Goal: Information Seeking & Learning: Learn about a topic

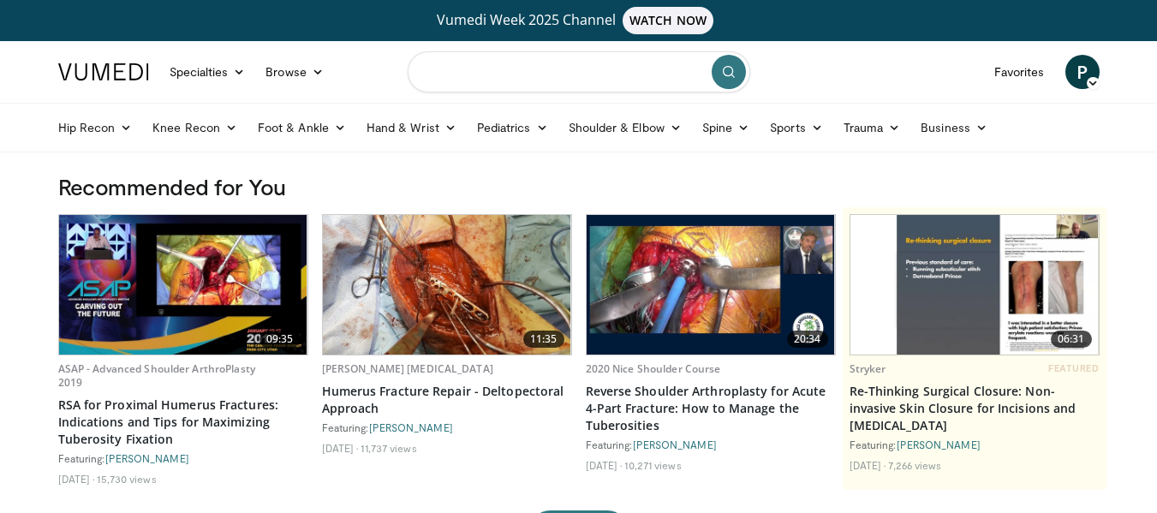
click at [503, 81] on input "Search topics, interventions" at bounding box center [578, 71] width 342 height 41
type input "**********"
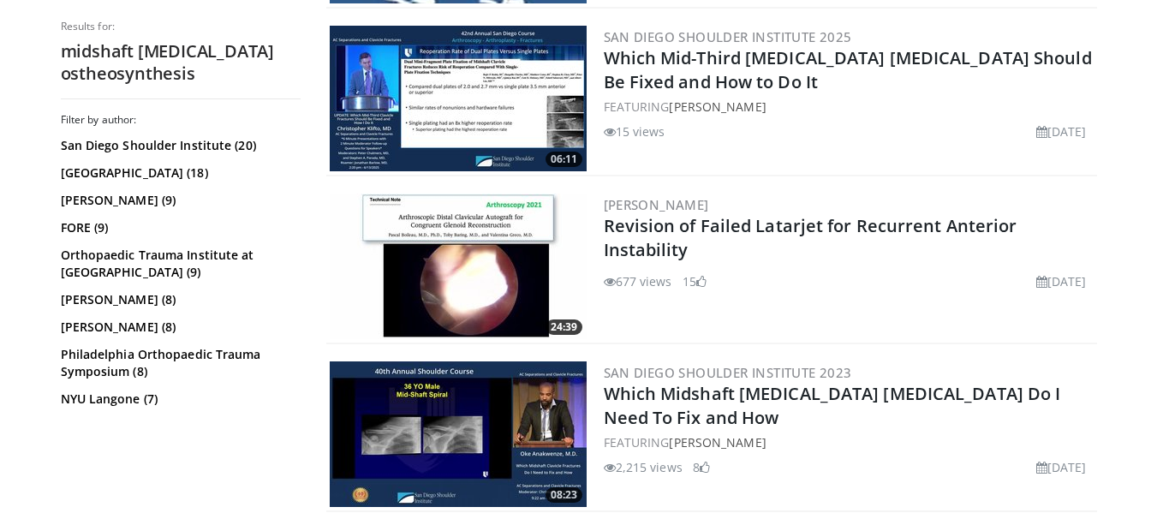
scroll to position [2119, 0]
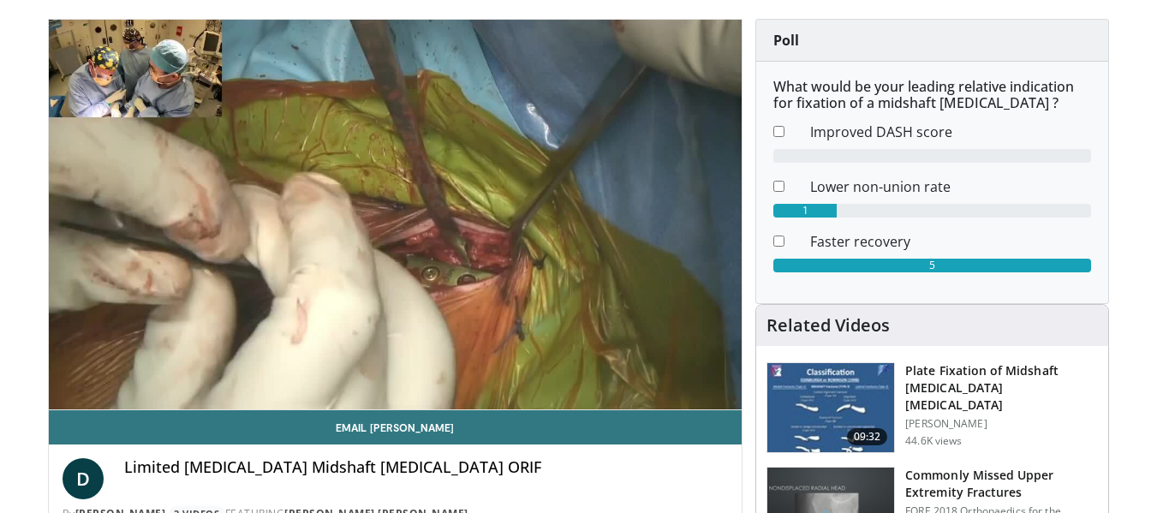
scroll to position [155, 0]
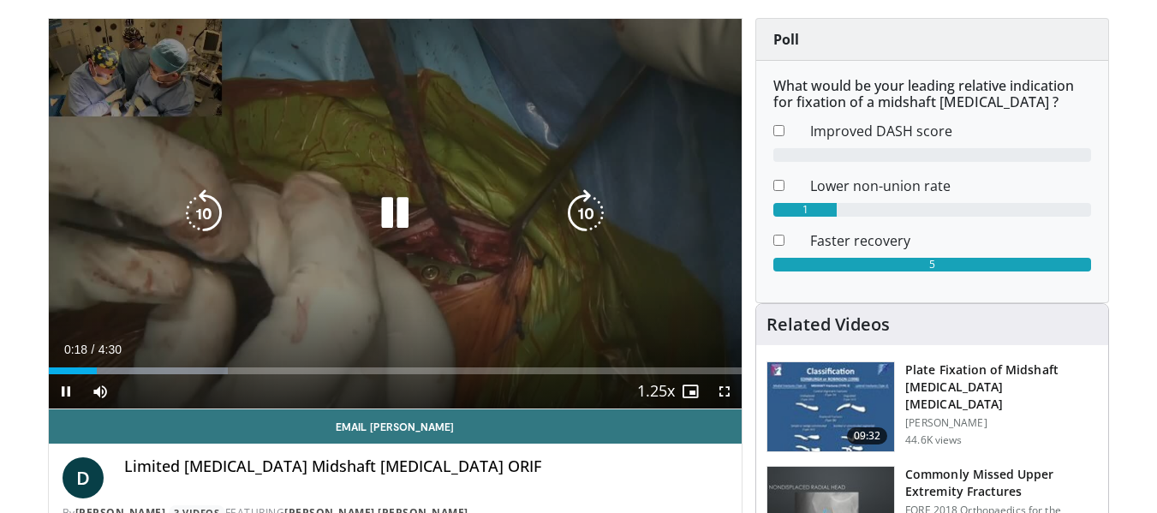
click at [395, 202] on icon "Video Player" at bounding box center [395, 213] width 48 height 48
click at [455, 288] on div "10 seconds Tap to unmute" at bounding box center [395, 214] width 693 height 390
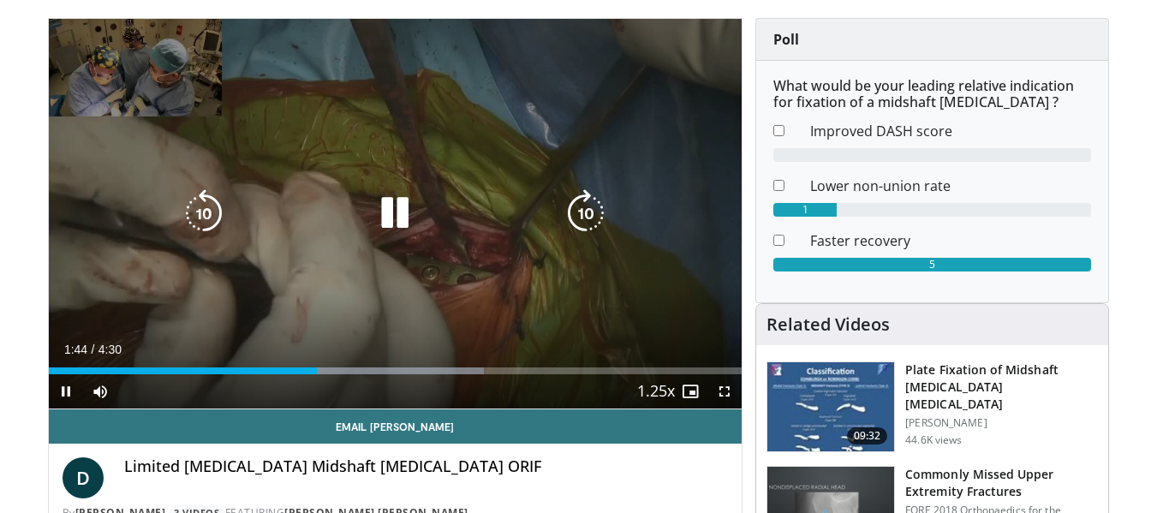
click at [393, 211] on icon "Video Player" at bounding box center [395, 213] width 48 height 48
click at [376, 187] on div "10 seconds Tap to unmute" at bounding box center [395, 214] width 693 height 390
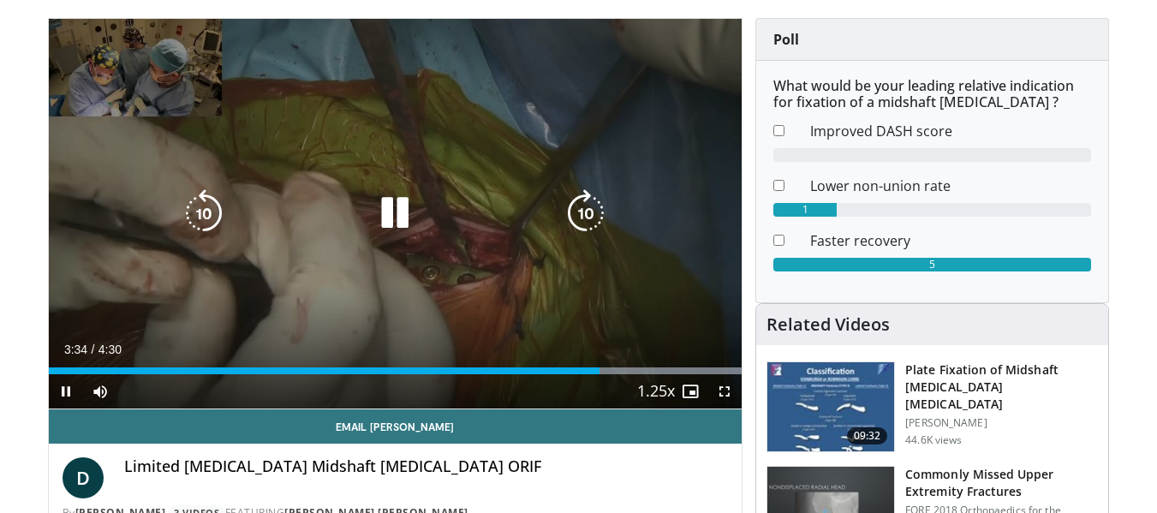
click at [408, 221] on icon "Video Player" at bounding box center [395, 213] width 48 height 48
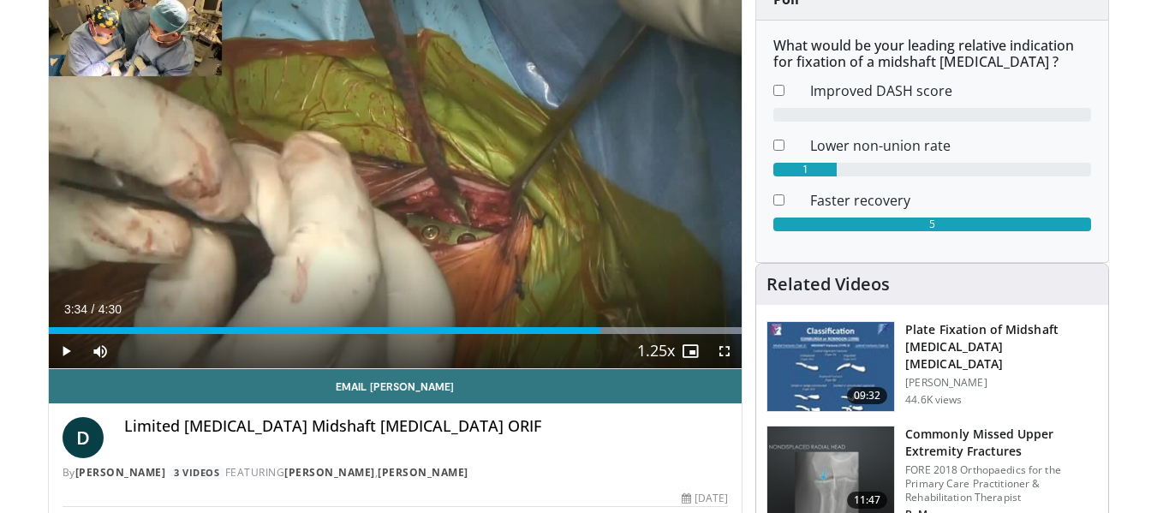
scroll to position [157, 0]
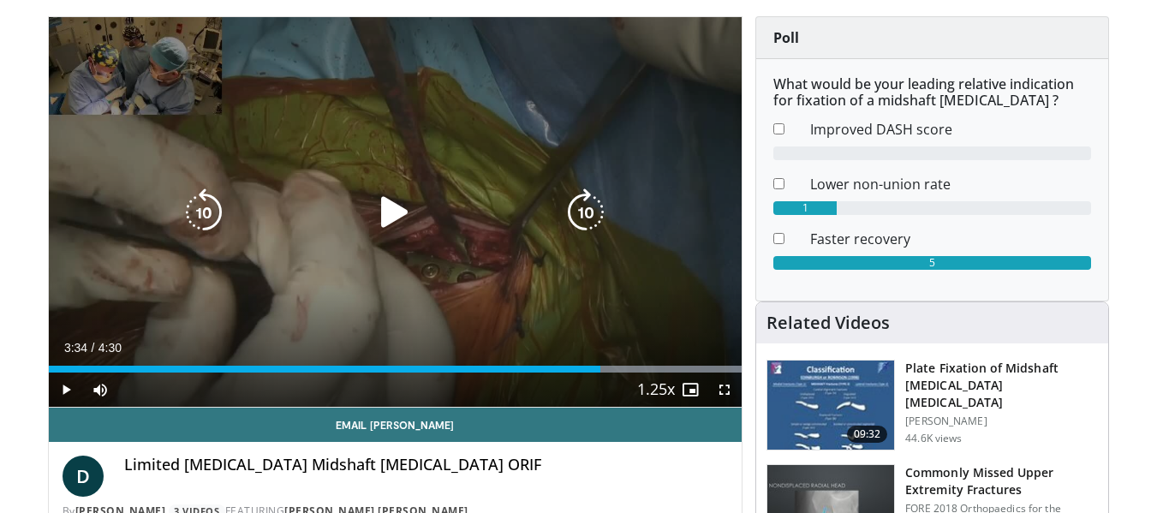
click at [475, 219] on div "Video Player" at bounding box center [395, 212] width 416 height 34
click at [400, 218] on icon "Video Player" at bounding box center [395, 212] width 48 height 48
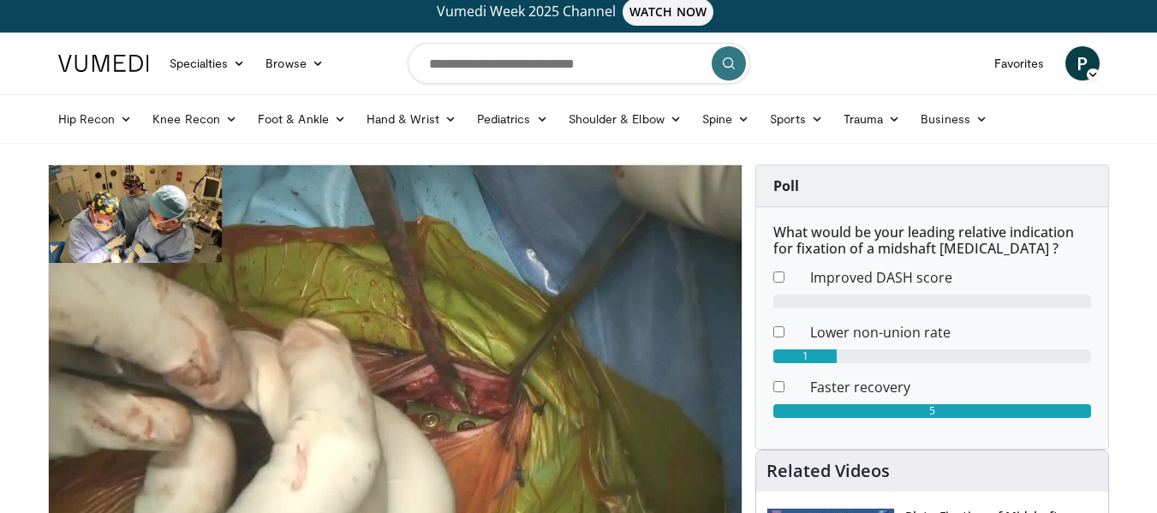
scroll to position [7, 0]
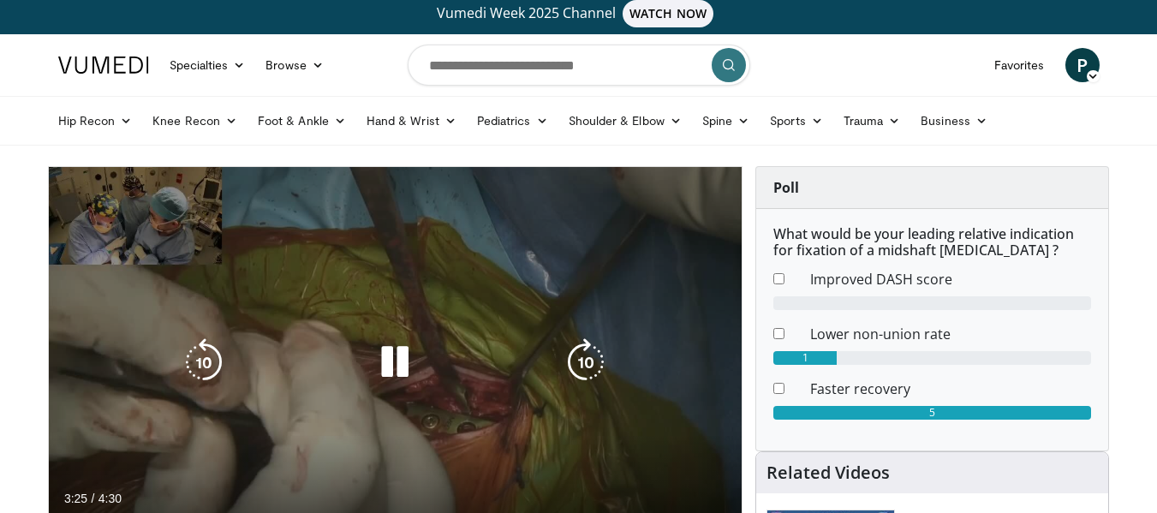
click at [404, 372] on icon "Video Player" at bounding box center [395, 362] width 48 height 48
click at [403, 366] on icon "Video Player" at bounding box center [395, 362] width 48 height 48
click at [204, 350] on icon "Video Player" at bounding box center [204, 362] width 48 height 48
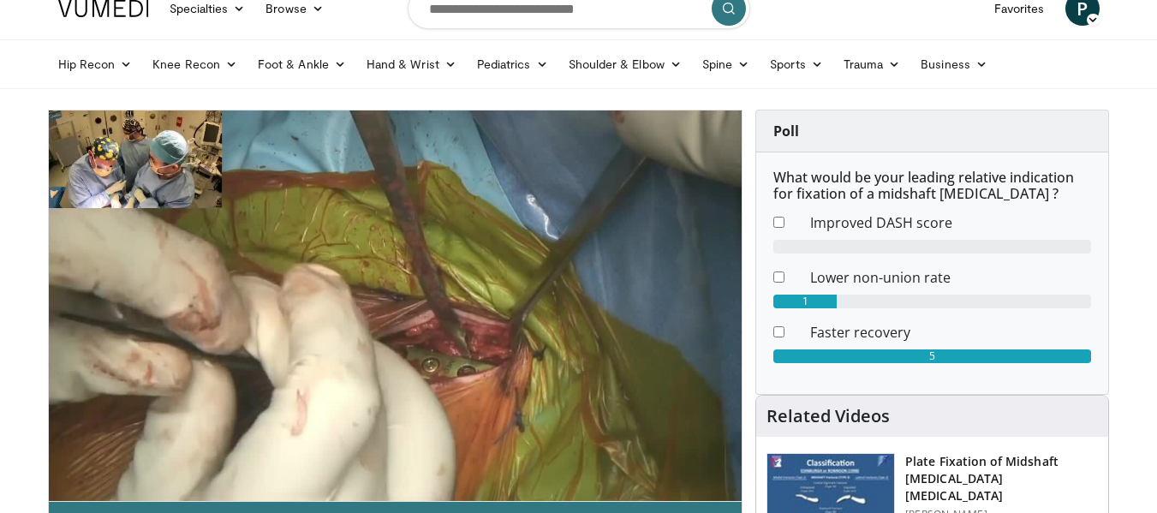
scroll to position [101, 0]
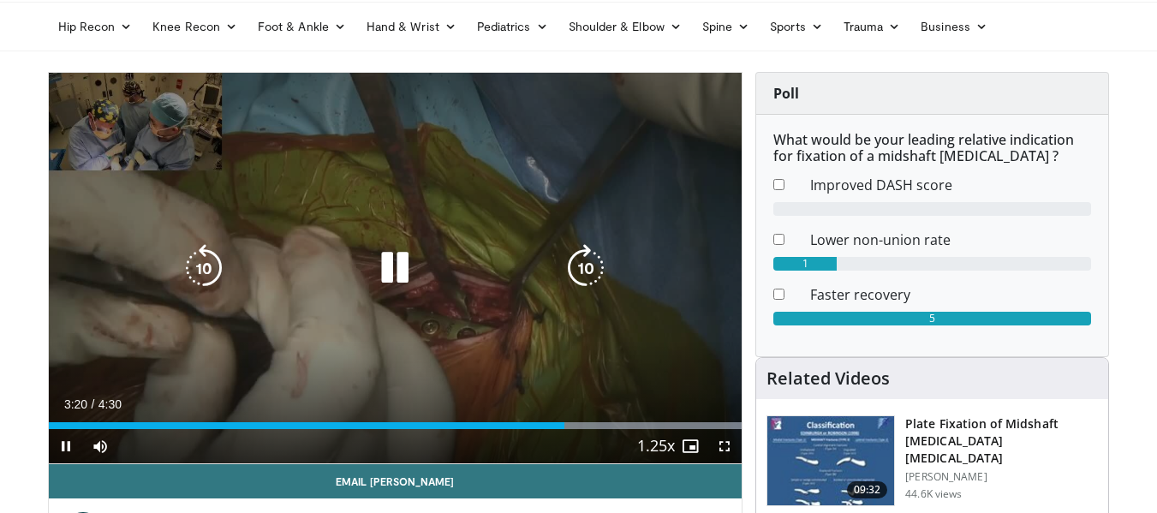
click at [403, 253] on icon "Video Player" at bounding box center [395, 268] width 48 height 48
click at [394, 280] on icon "Video Player" at bounding box center [395, 268] width 48 height 48
click at [376, 288] on icon "Video Player" at bounding box center [395, 268] width 48 height 48
click at [391, 264] on icon "Video Player" at bounding box center [395, 268] width 48 height 48
click at [201, 267] on icon "Video Player" at bounding box center [204, 268] width 48 height 48
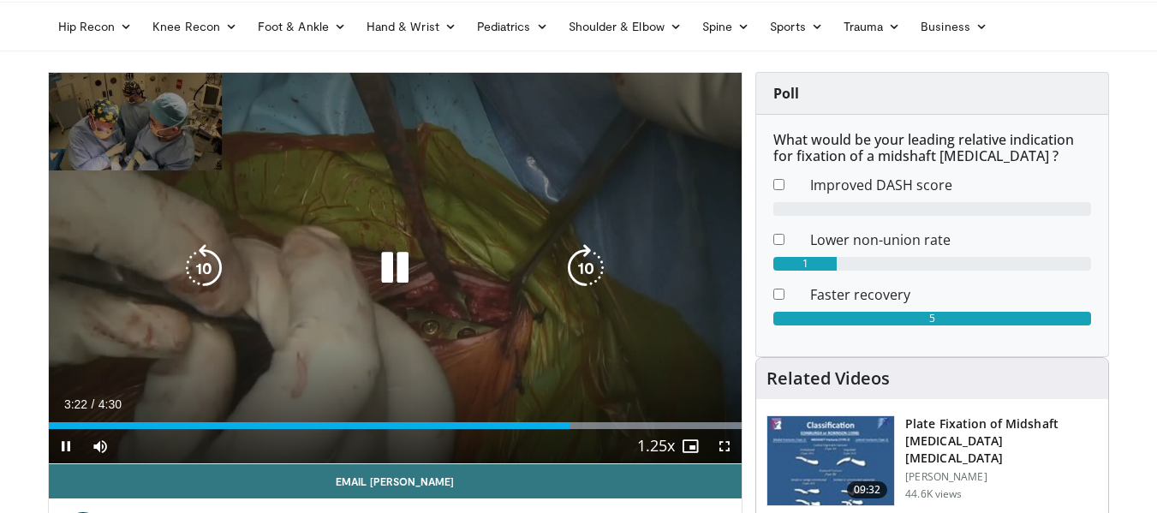
click at [202, 269] on icon "Video Player" at bounding box center [204, 268] width 48 height 48
click at [207, 268] on icon "Video Player" at bounding box center [204, 268] width 48 height 48
click at [411, 271] on icon "Video Player" at bounding box center [395, 268] width 48 height 48
click at [390, 259] on icon "Video Player" at bounding box center [395, 268] width 48 height 48
click at [205, 269] on icon "Video Player" at bounding box center [204, 268] width 48 height 48
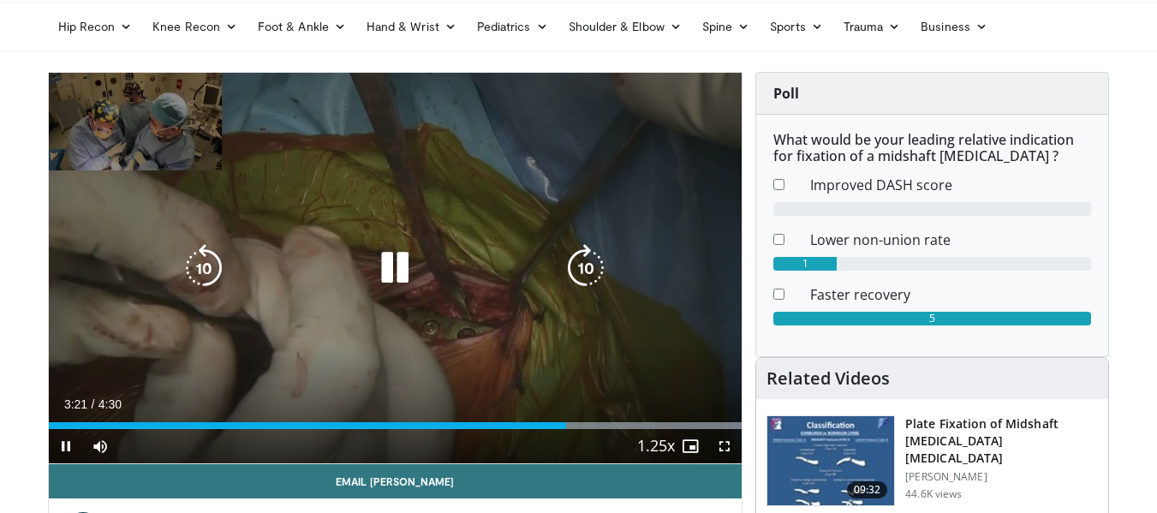
click at [413, 282] on icon "Video Player" at bounding box center [395, 268] width 48 height 48
click at [380, 266] on icon "Video Player" at bounding box center [395, 268] width 48 height 48
click at [393, 280] on icon "Video Player" at bounding box center [395, 268] width 48 height 48
click at [390, 265] on icon "Video Player" at bounding box center [395, 268] width 48 height 48
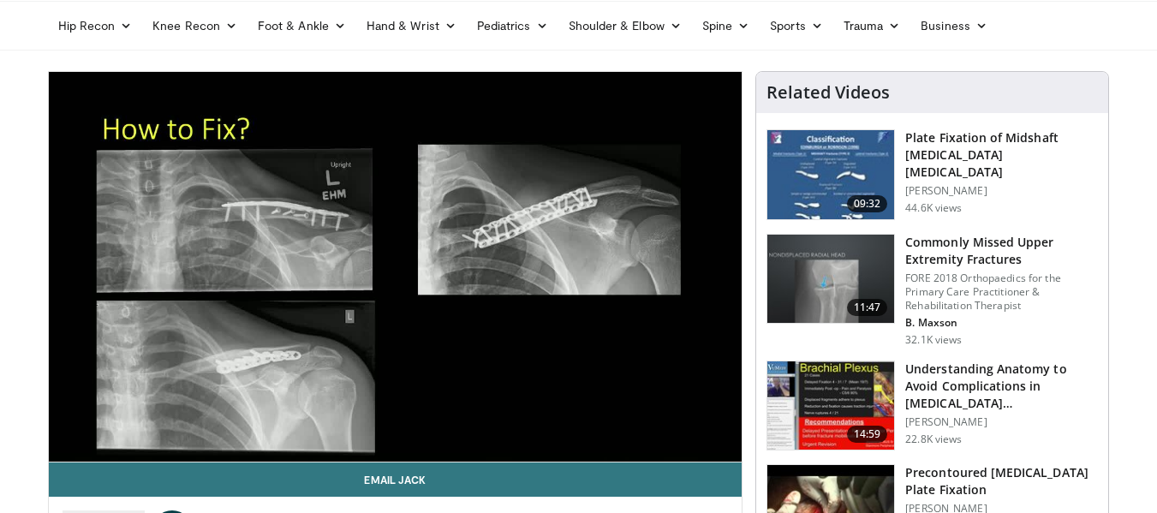
scroll to position [110, 0]
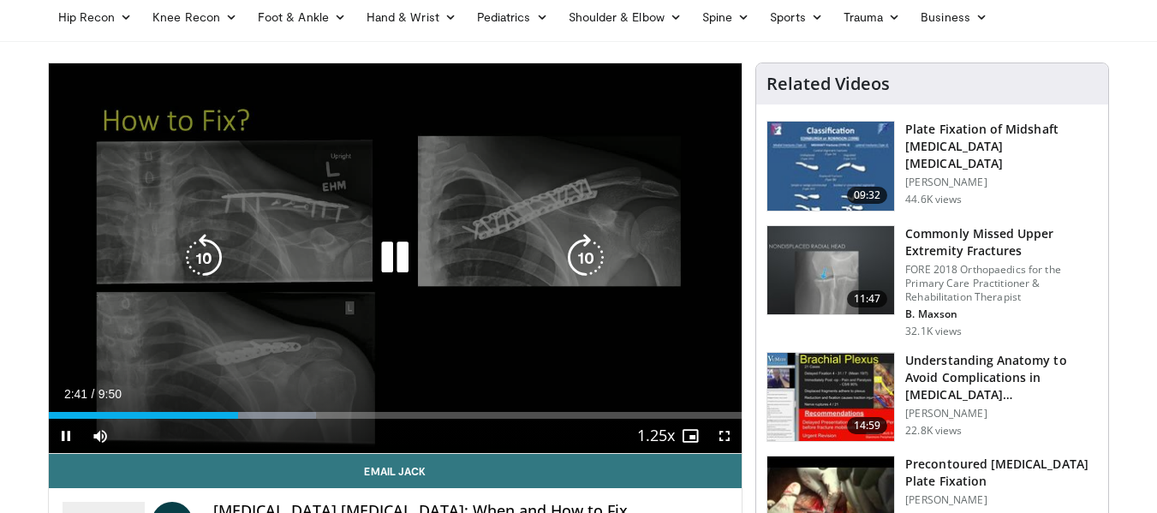
click at [396, 259] on icon "Video Player" at bounding box center [395, 258] width 48 height 48
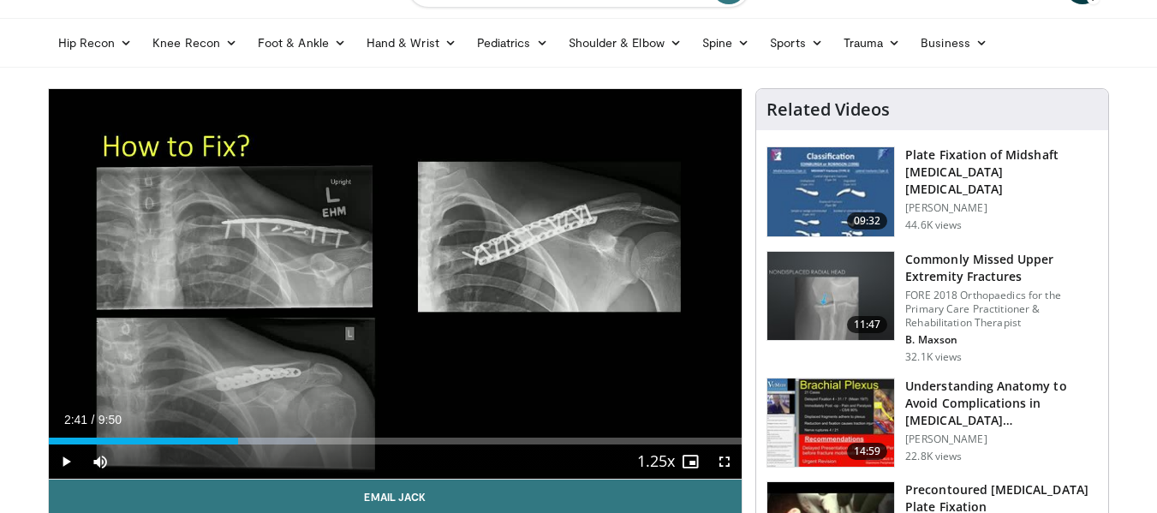
scroll to position [82, 0]
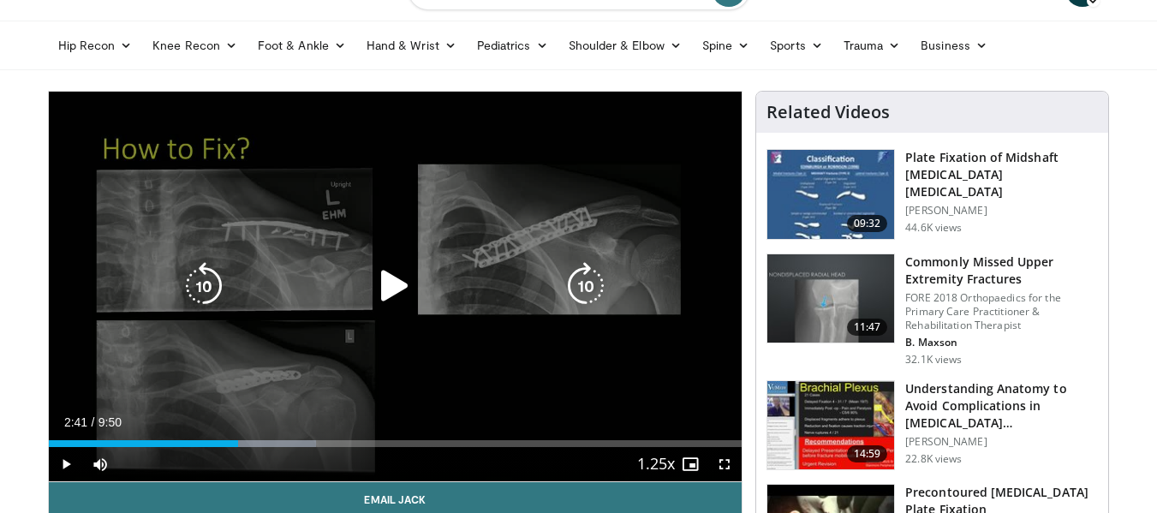
click at [401, 285] on icon "Video Player" at bounding box center [395, 286] width 48 height 48
click at [395, 277] on icon "Video Player" at bounding box center [395, 286] width 48 height 48
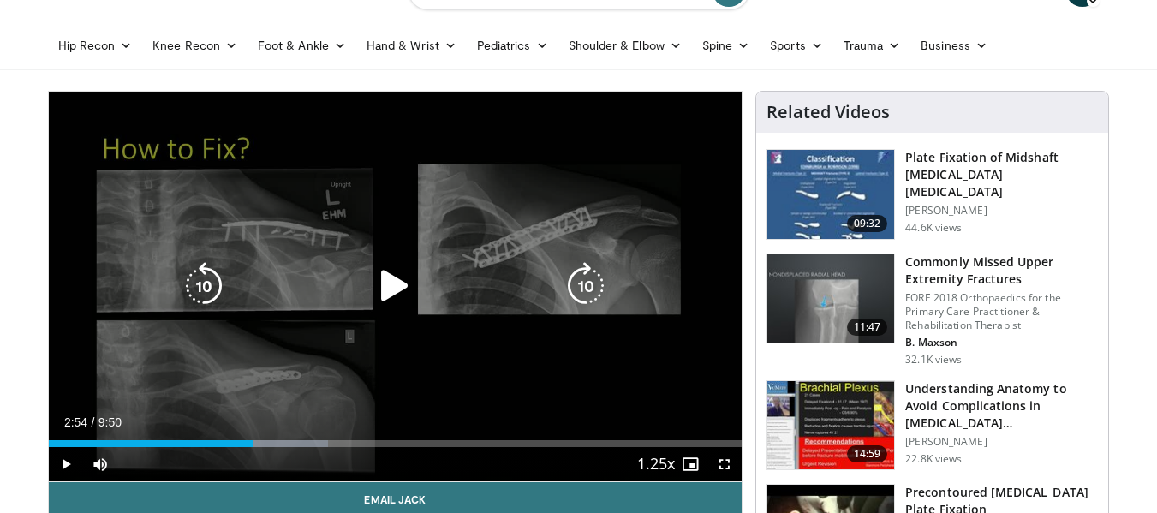
click at [558, 331] on div "10 seconds Tap to unmute" at bounding box center [395, 287] width 693 height 390
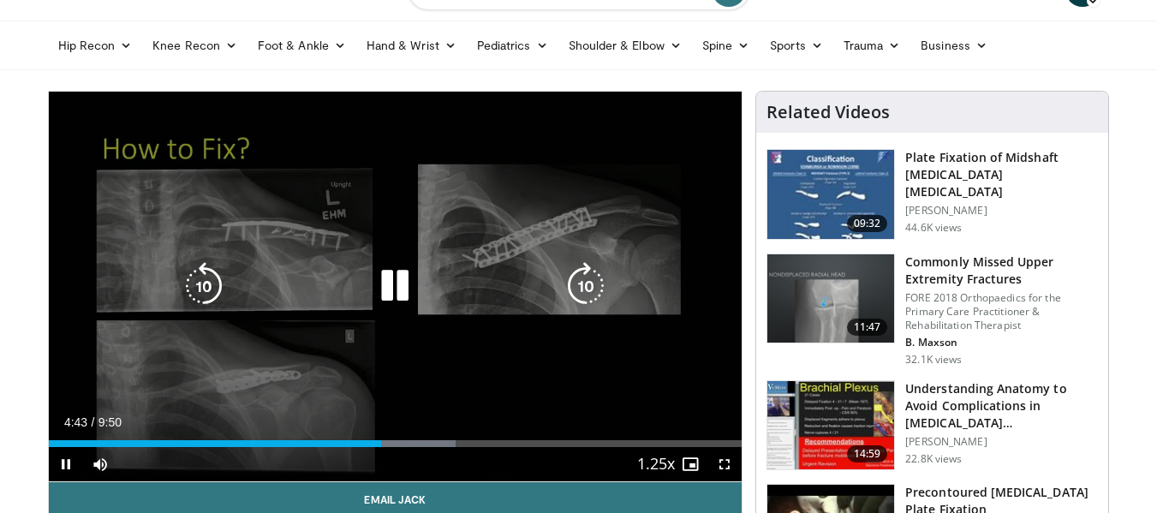
click at [400, 291] on icon "Video Player" at bounding box center [395, 286] width 48 height 48
click at [401, 283] on icon "Video Player" at bounding box center [395, 286] width 48 height 48
click at [395, 271] on icon "Video Player" at bounding box center [395, 286] width 48 height 48
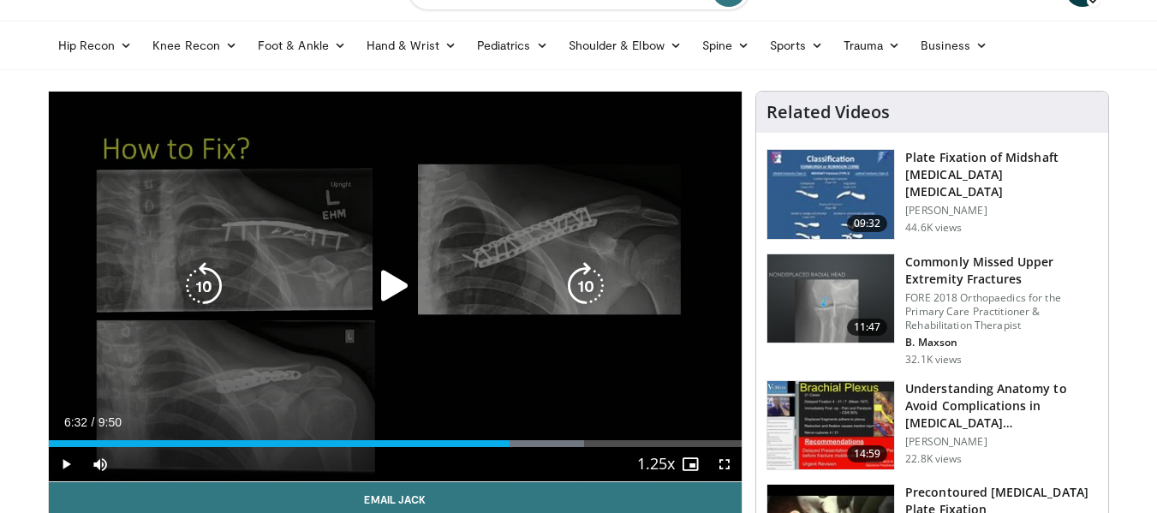
click at [467, 252] on div "10 seconds Tap to unmute" at bounding box center [395, 287] width 693 height 390
click at [378, 280] on icon "Video Player" at bounding box center [395, 286] width 48 height 48
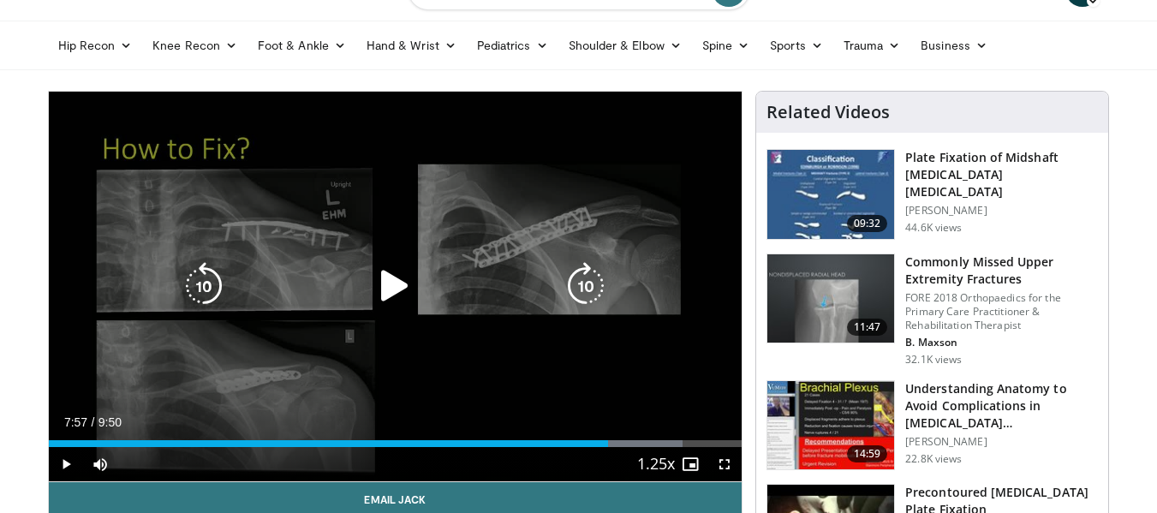
click at [364, 288] on div "Video Player" at bounding box center [395, 286] width 416 height 34
click at [391, 285] on icon "Video Player" at bounding box center [395, 286] width 48 height 48
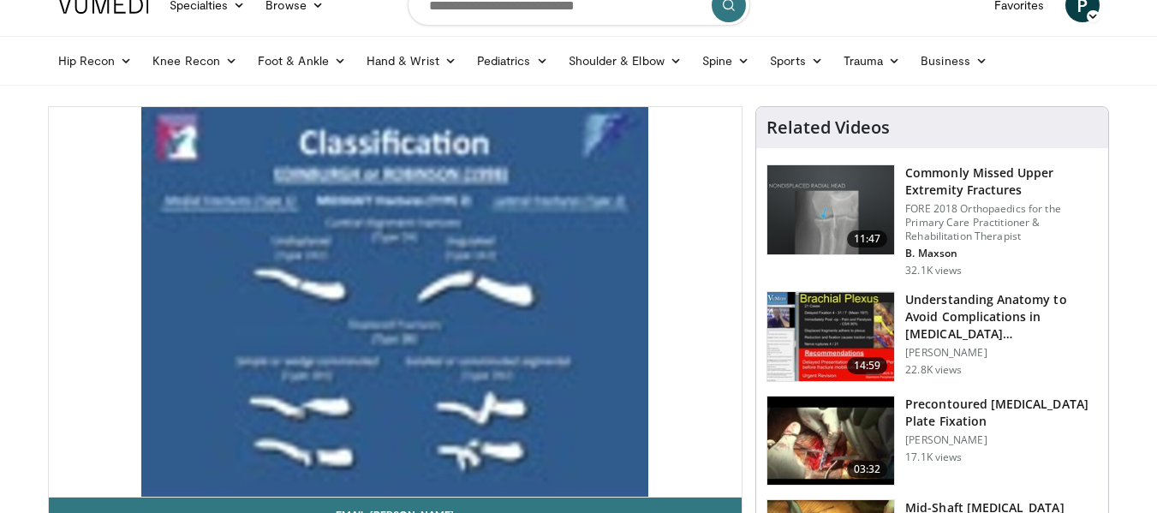
scroll to position [72, 0]
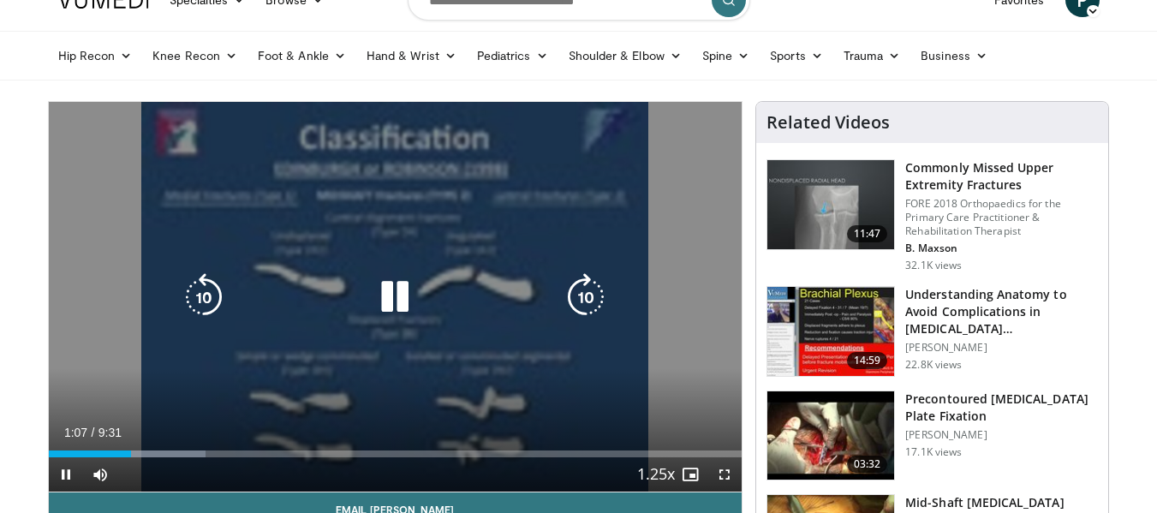
click at [352, 311] on div "Video Player" at bounding box center [395, 297] width 416 height 34
click at [384, 301] on icon "Video Player" at bounding box center [395, 297] width 48 height 48
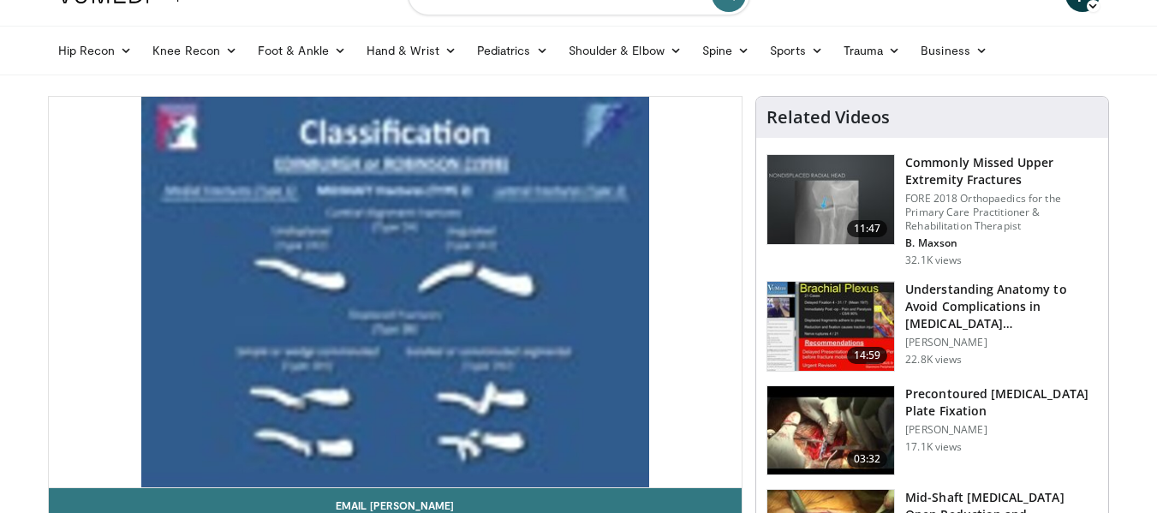
scroll to position [69, 0]
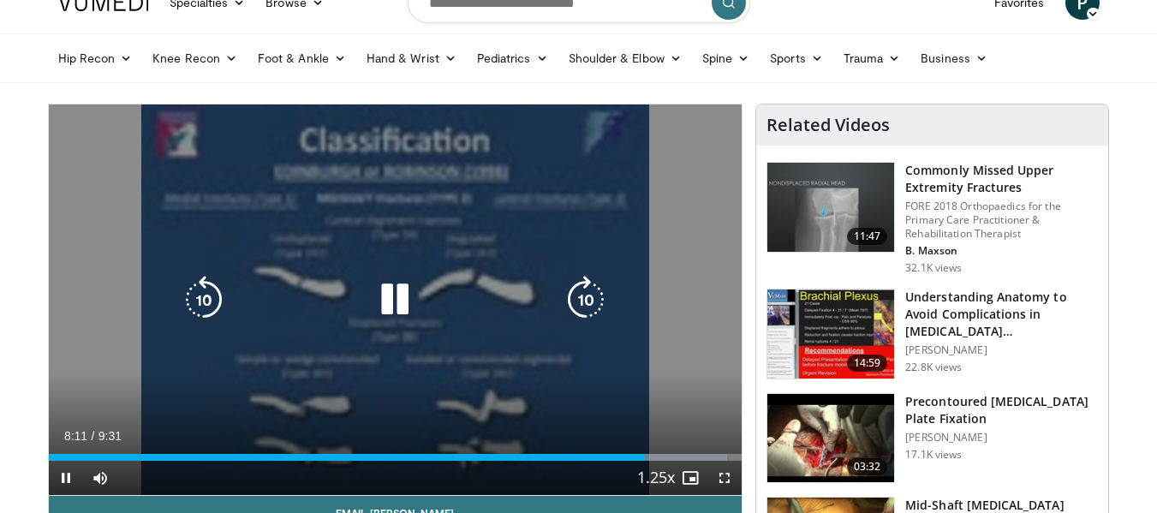
click at [413, 303] on icon "Video Player" at bounding box center [395, 300] width 48 height 48
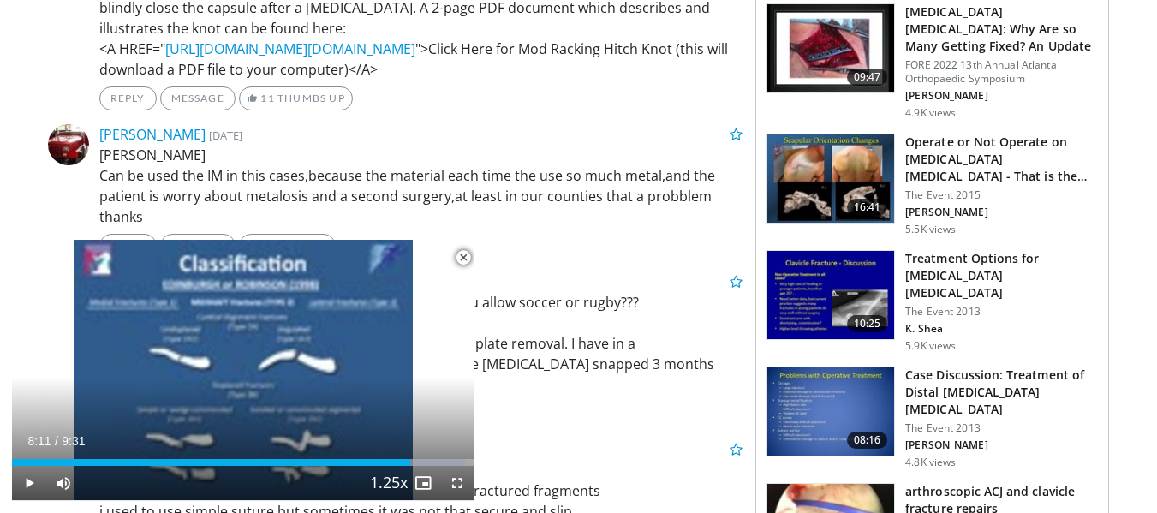
scroll to position [1531, 0]
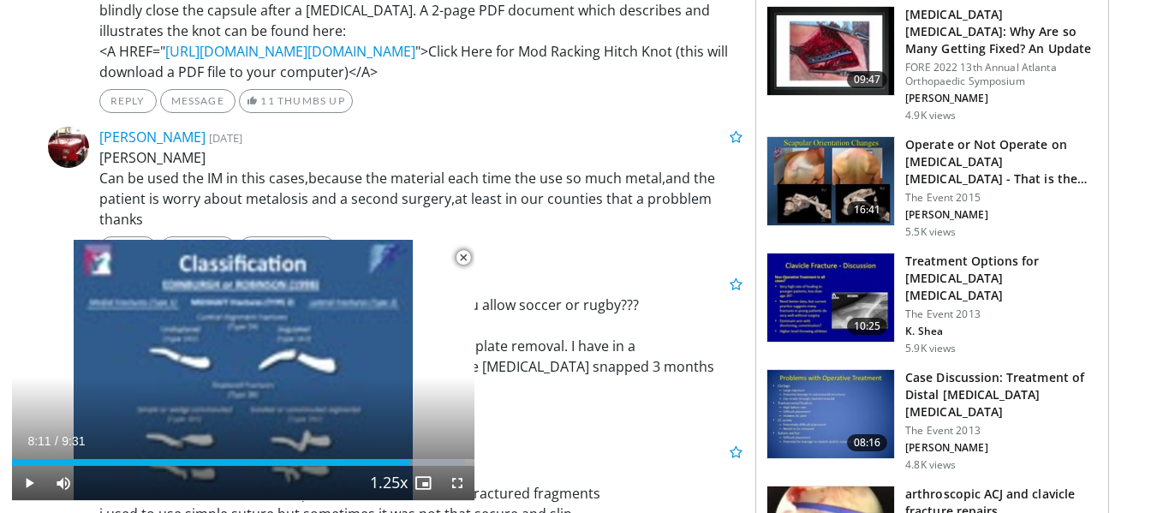
click at [434, 82] on p "The suture knot used is called the Modified Racking Hitch and is also what Dr. …" at bounding box center [421, 30] width 644 height 103
click at [205, 61] on link "[URL][DOMAIN_NAME][DOMAIN_NAME]" at bounding box center [290, 51] width 250 height 19
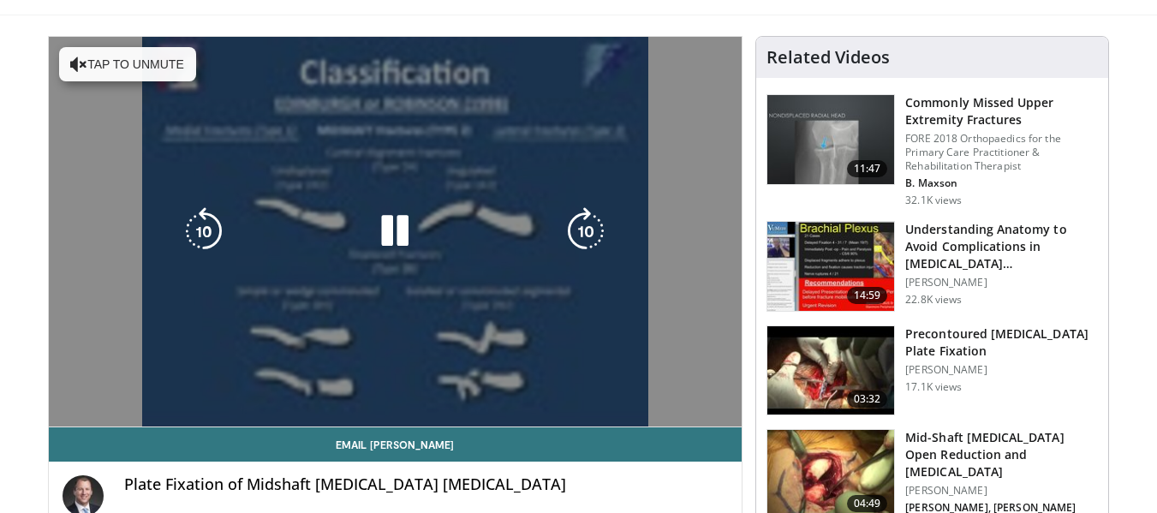
scroll to position [140, 0]
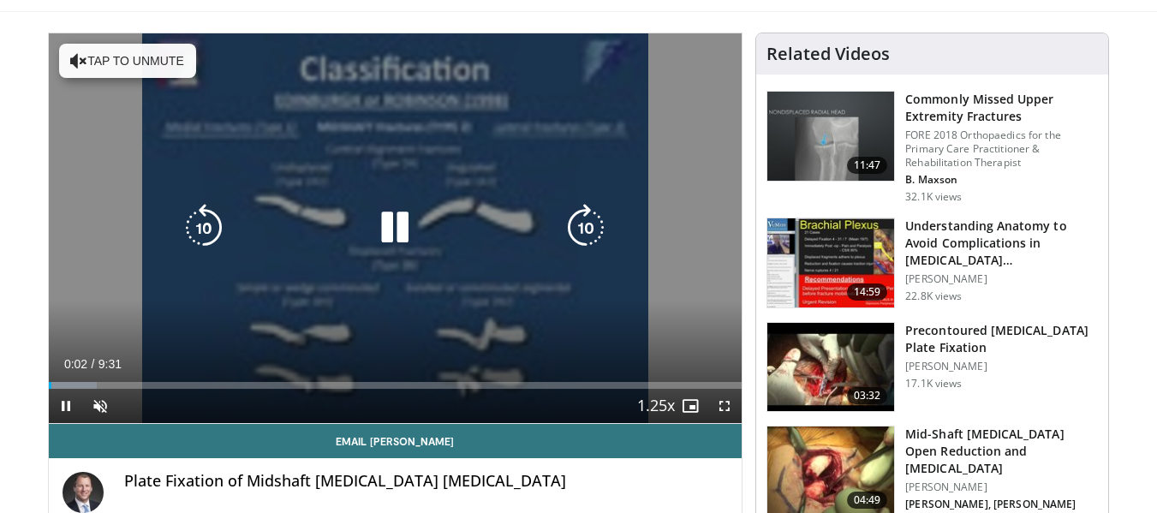
click at [119, 55] on button "Tap to unmute" at bounding box center [127, 61] width 137 height 34
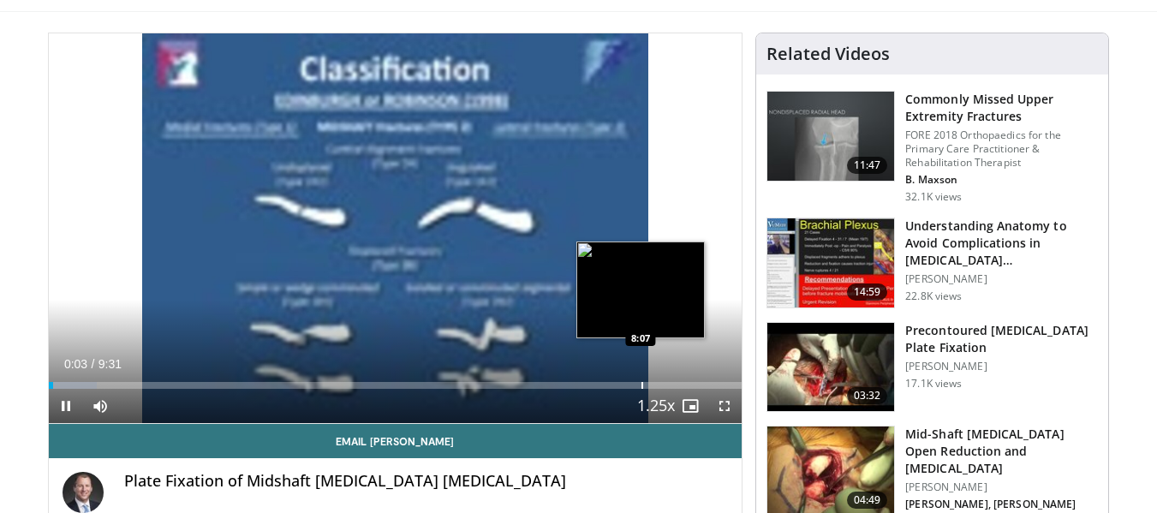
click at [641, 382] on div "Progress Bar" at bounding box center [642, 385] width 2 height 7
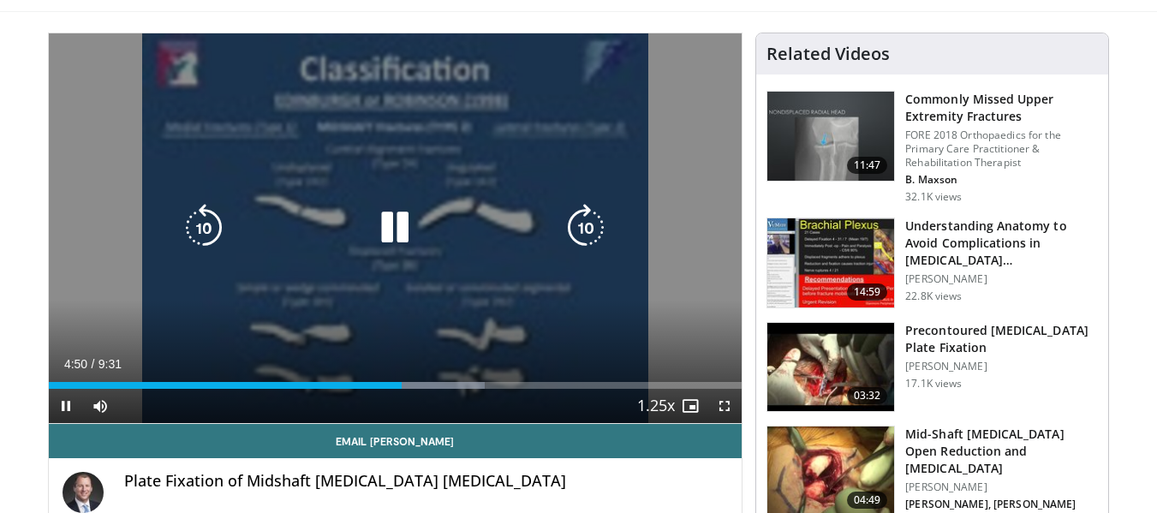
click at [399, 238] on icon "Video Player" at bounding box center [395, 228] width 48 height 48
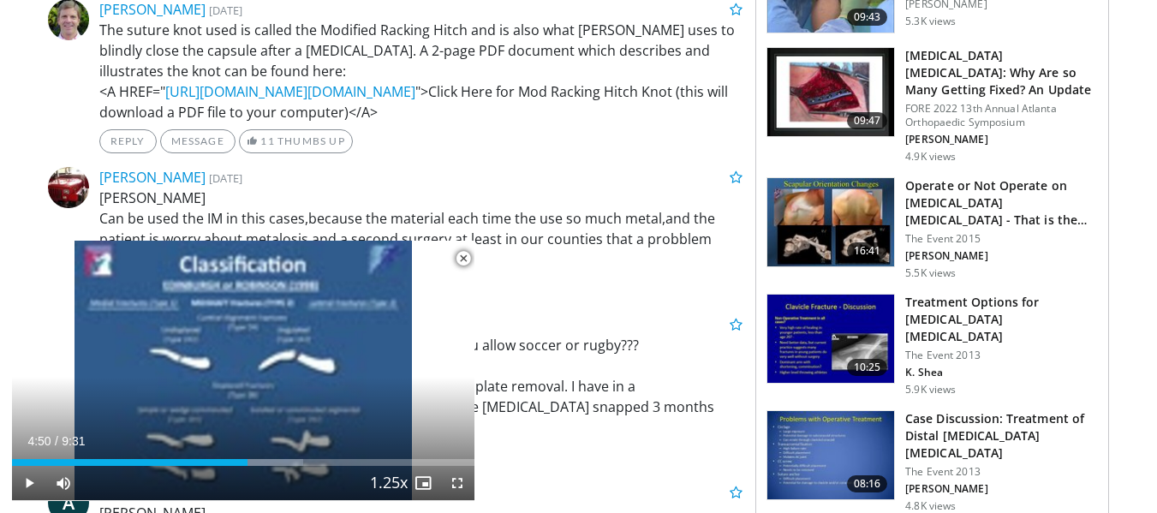
scroll to position [1489, 0]
